Goal: Book appointment/travel/reservation

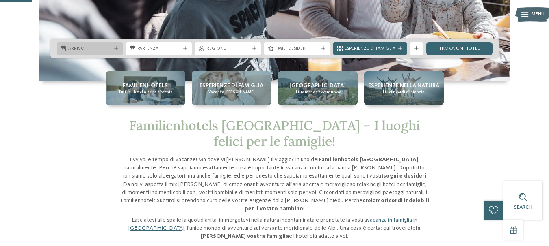
click at [107, 46] on span "Arrivo" at bounding box center [89, 49] width 43 height 6
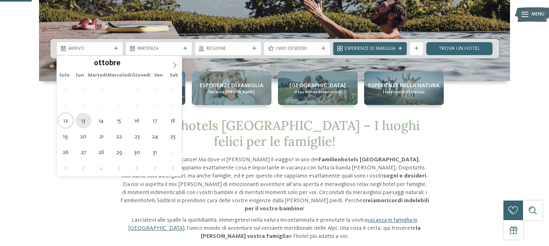
type div "[DATE]"
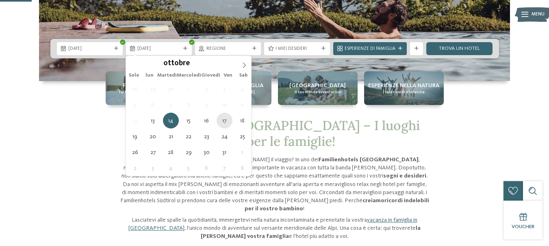
type div "[DATE]"
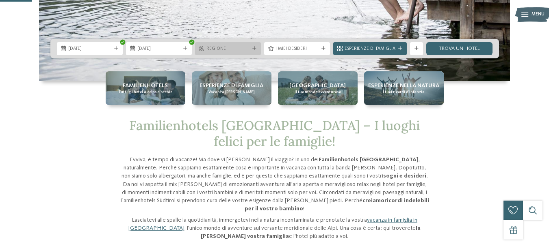
click at [241, 46] on span "Regione" at bounding box center [227, 49] width 43 height 6
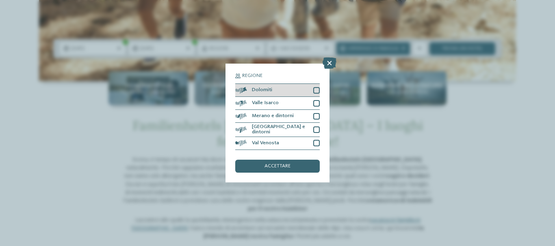
click at [316, 88] on div at bounding box center [316, 90] width 6 height 6
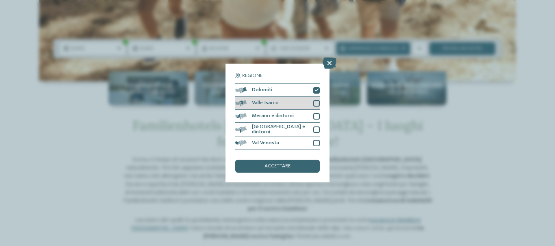
click at [319, 105] on div at bounding box center [316, 103] width 6 height 6
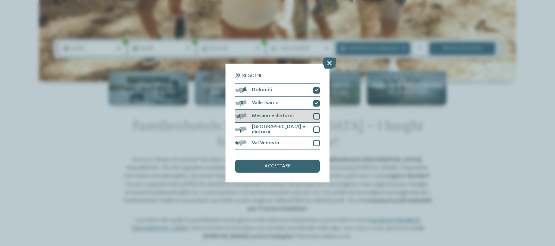
click at [316, 117] on div at bounding box center [316, 116] width 6 height 6
click at [318, 127] on div at bounding box center [316, 130] width 6 height 6
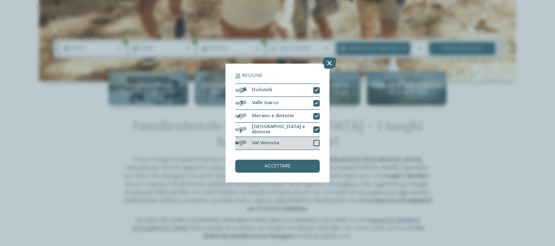
click at [313, 144] on div at bounding box center [316, 143] width 6 height 6
click at [301, 164] on div "accettare" at bounding box center [277, 166] width 84 height 13
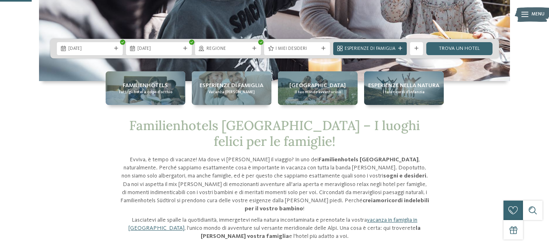
click at [399, 47] on icon at bounding box center [400, 49] width 4 height 4
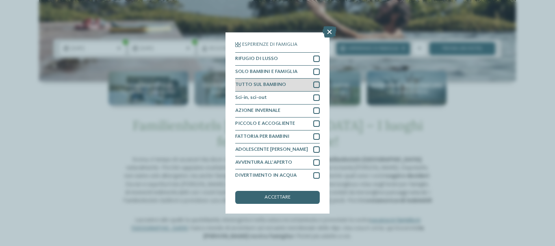
click at [309, 84] on div "TUTTO SUL BAMBINO" at bounding box center [277, 85] width 84 height 13
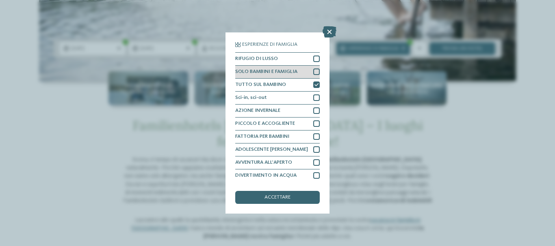
click at [313, 71] on div at bounding box center [316, 72] width 6 height 6
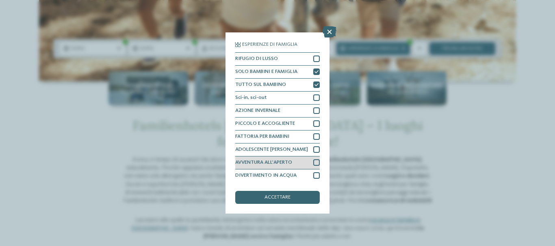
click at [313, 162] on div at bounding box center [316, 163] width 6 height 6
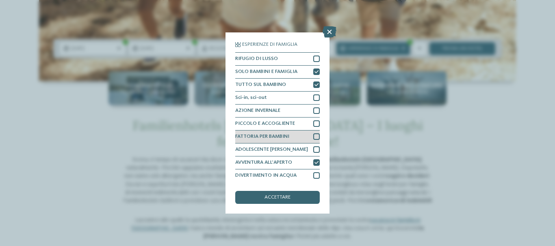
click at [313, 134] on div at bounding box center [316, 137] width 6 height 6
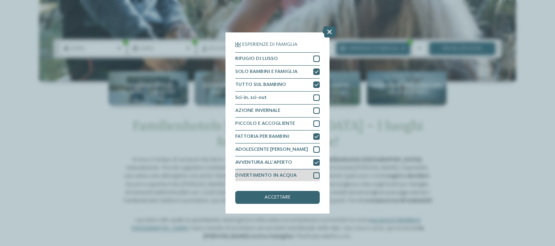
click at [313, 173] on div at bounding box center [316, 176] width 6 height 6
click at [309, 197] on div "accettare" at bounding box center [277, 197] width 84 height 13
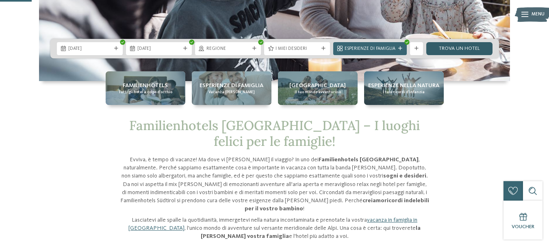
click at [446, 48] on font "Trova un hotel" at bounding box center [459, 48] width 41 height 5
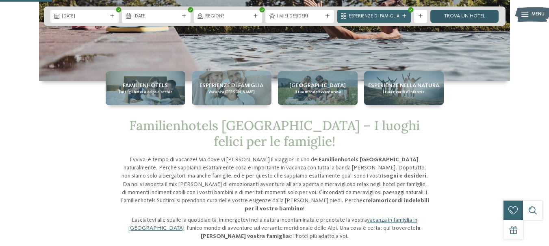
scroll to position [284, 0]
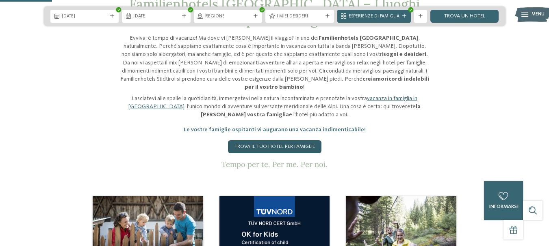
click at [311, 144] on font "Trova il tuo hotel per famiglie" at bounding box center [274, 146] width 80 height 5
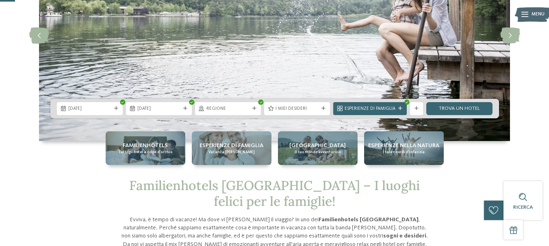
scroll to position [81, 0]
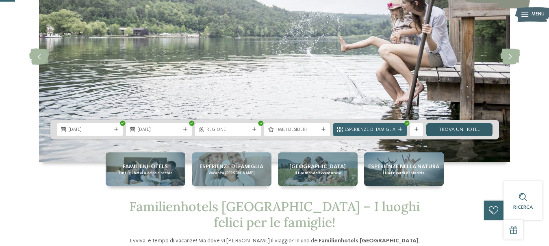
click at [454, 130] on font "Trova un hotel" at bounding box center [459, 129] width 41 height 5
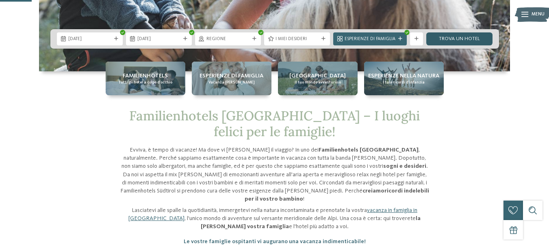
scroll to position [284, 0]
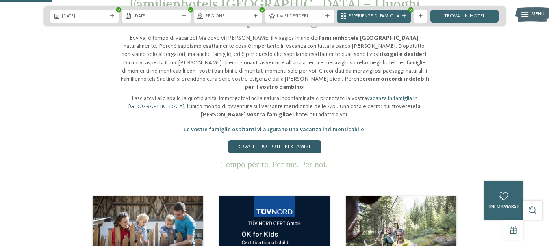
click at [303, 144] on font "Trova il tuo hotel per famiglie" at bounding box center [274, 146] width 80 height 5
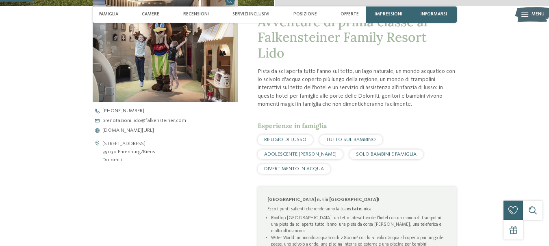
scroll to position [122, 0]
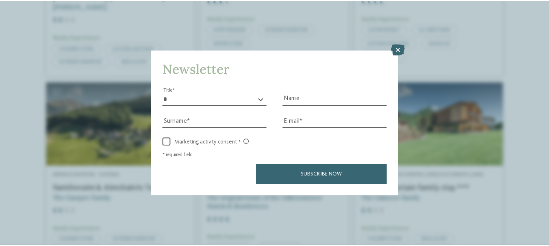
scroll to position [409, 0]
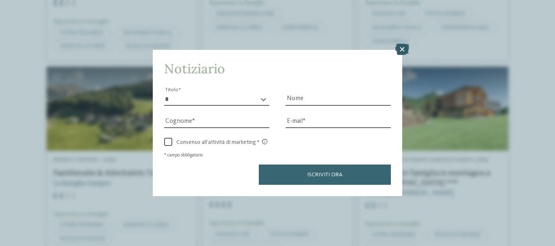
click at [404, 46] on icon at bounding box center [402, 49] width 14 height 11
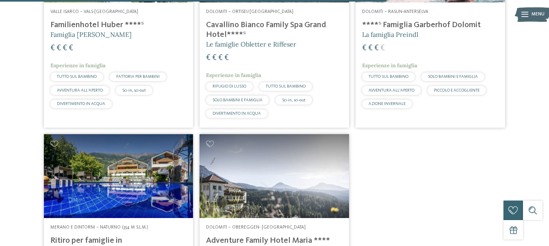
scroll to position [1221, 0]
